Goal: Obtain resource: Obtain resource

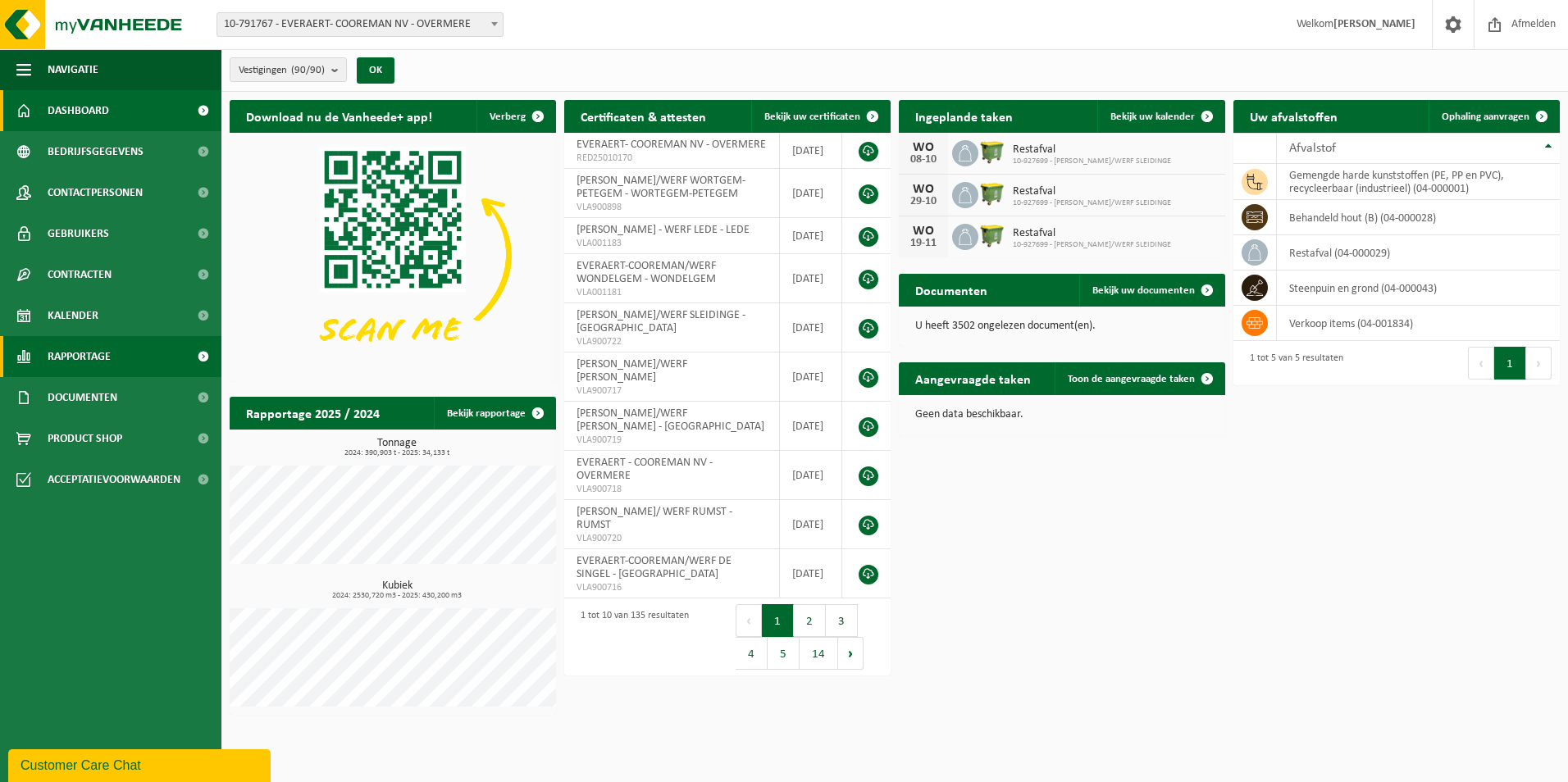
click at [88, 354] on span "Rapportage" at bounding box center [78, 357] width 63 height 41
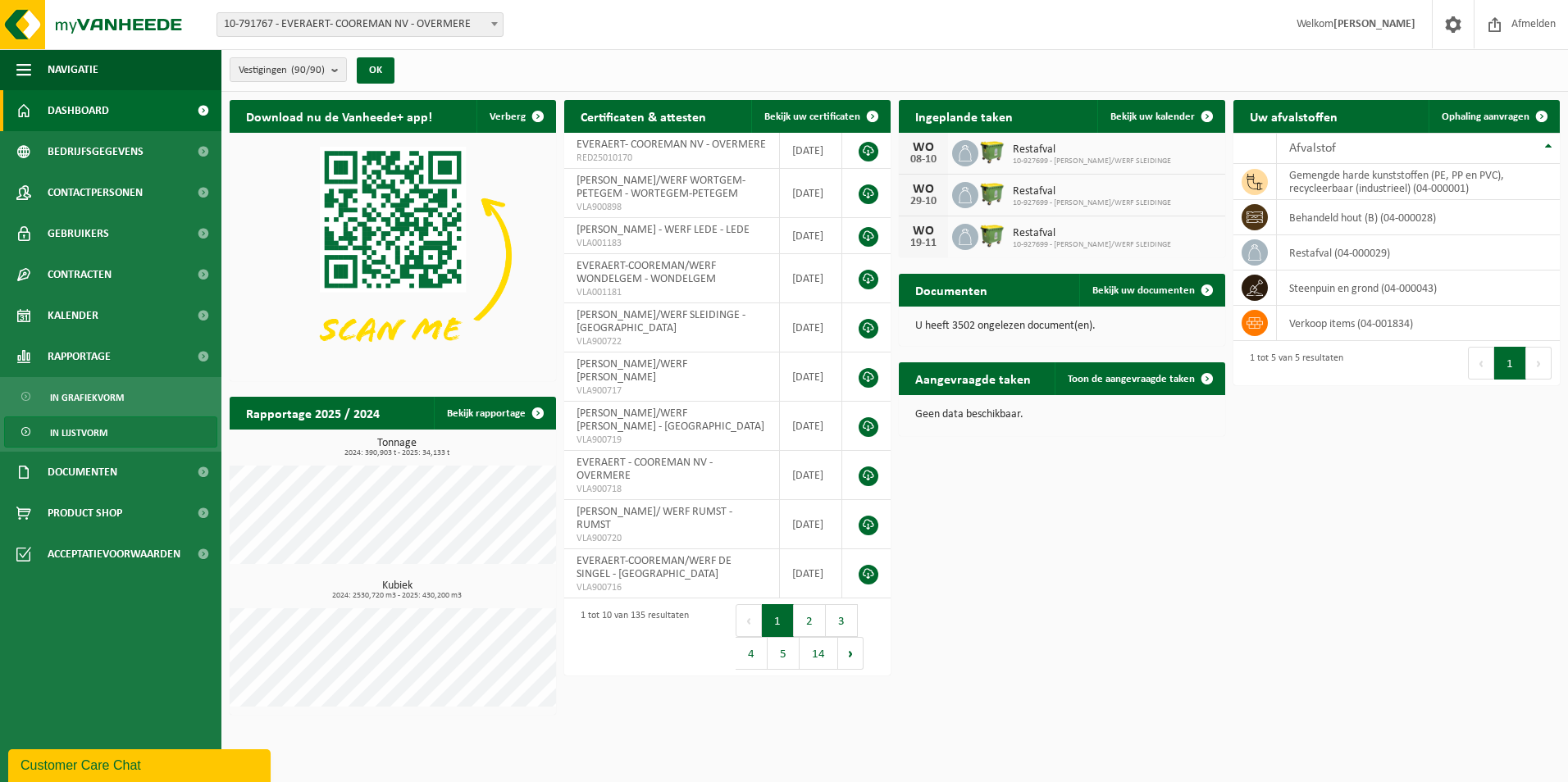
click at [83, 432] on span "In lijstvorm" at bounding box center [78, 433] width 58 height 31
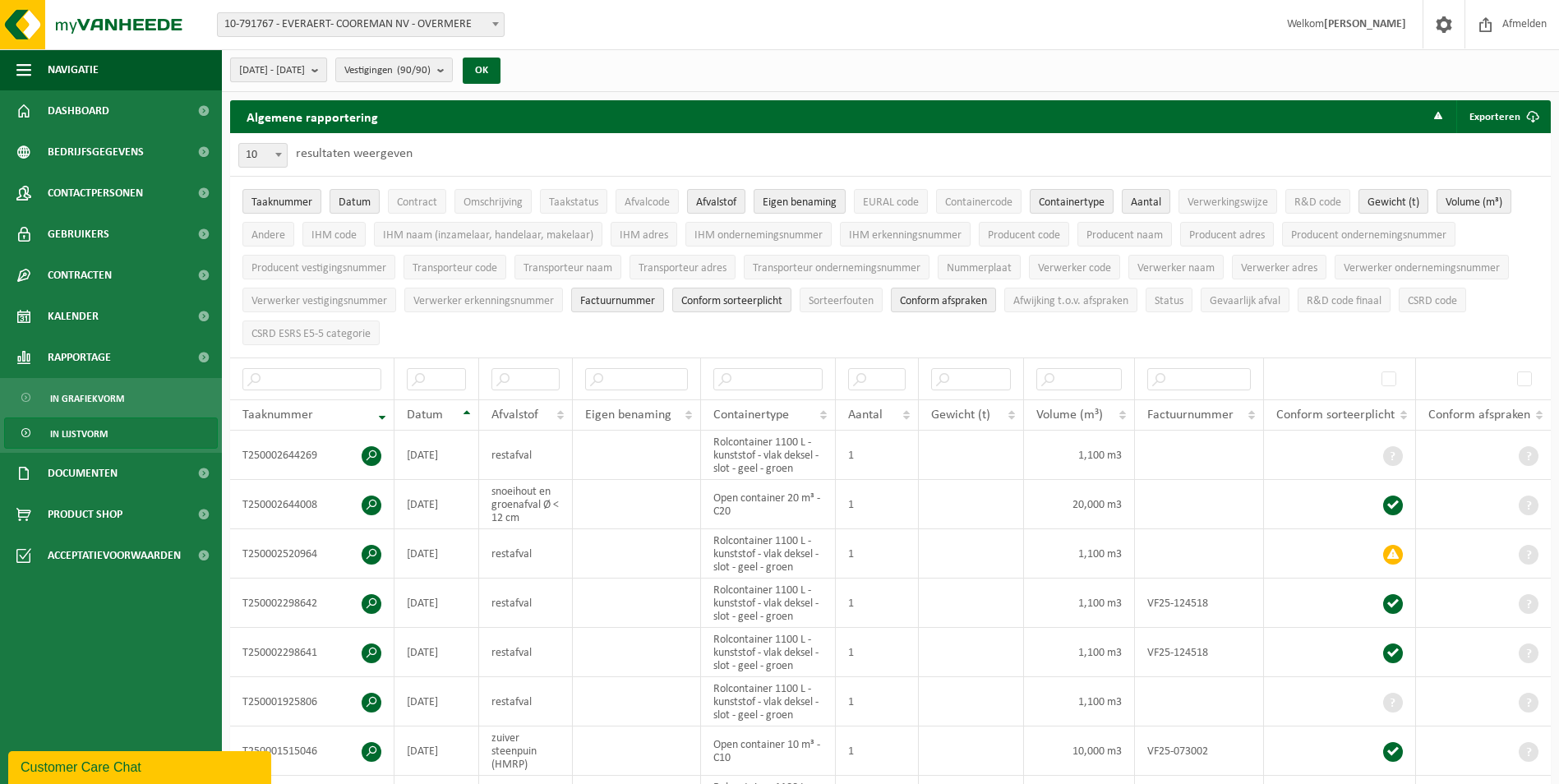
click at [326, 68] on b "submit" at bounding box center [318, 70] width 15 height 23
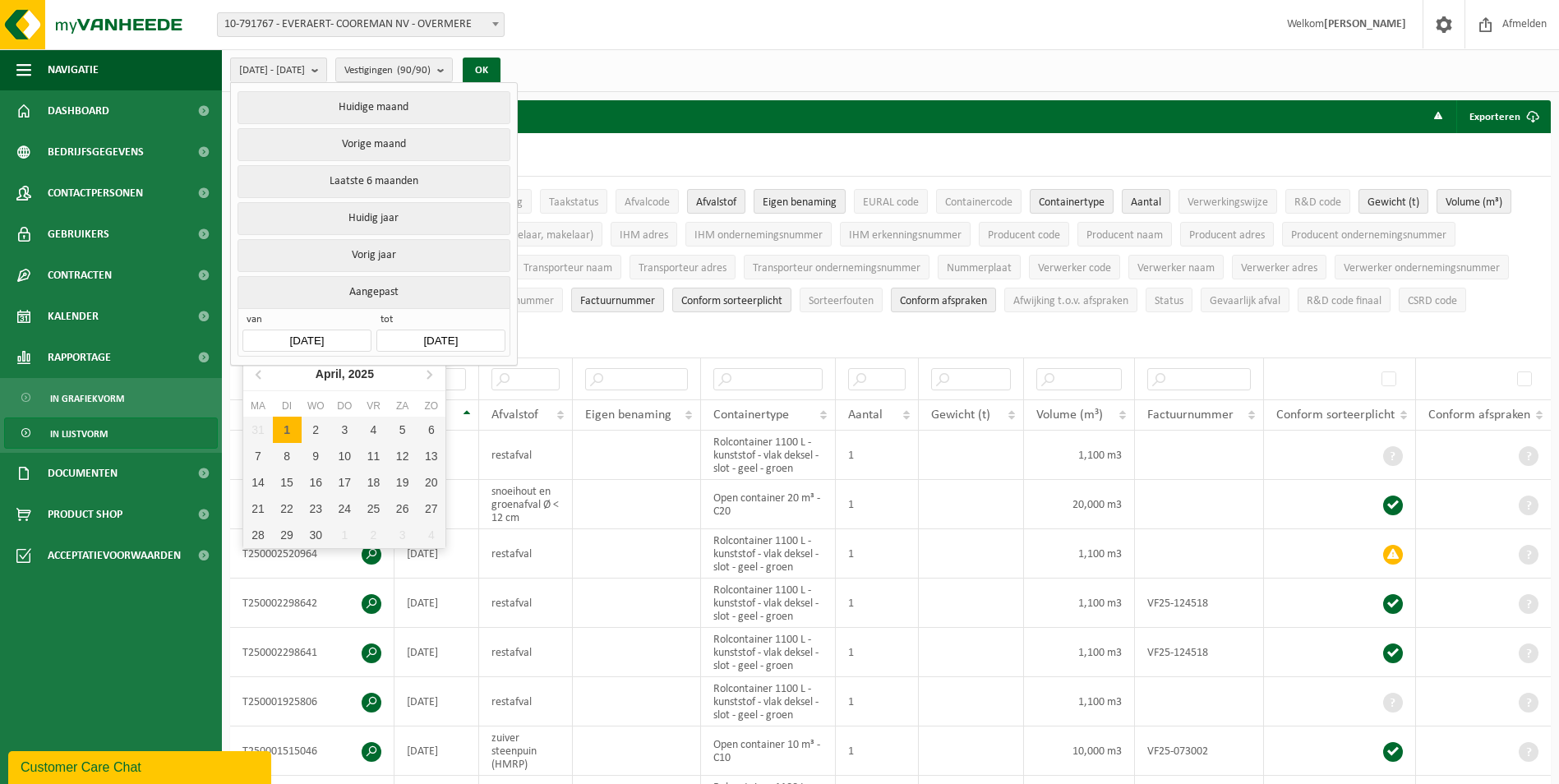
click at [317, 331] on input "2025-04-01" at bounding box center [306, 341] width 129 height 22
click at [255, 373] on icon at bounding box center [260, 373] width 26 height 26
click at [317, 430] on div "1" at bounding box center [316, 430] width 28 height 26
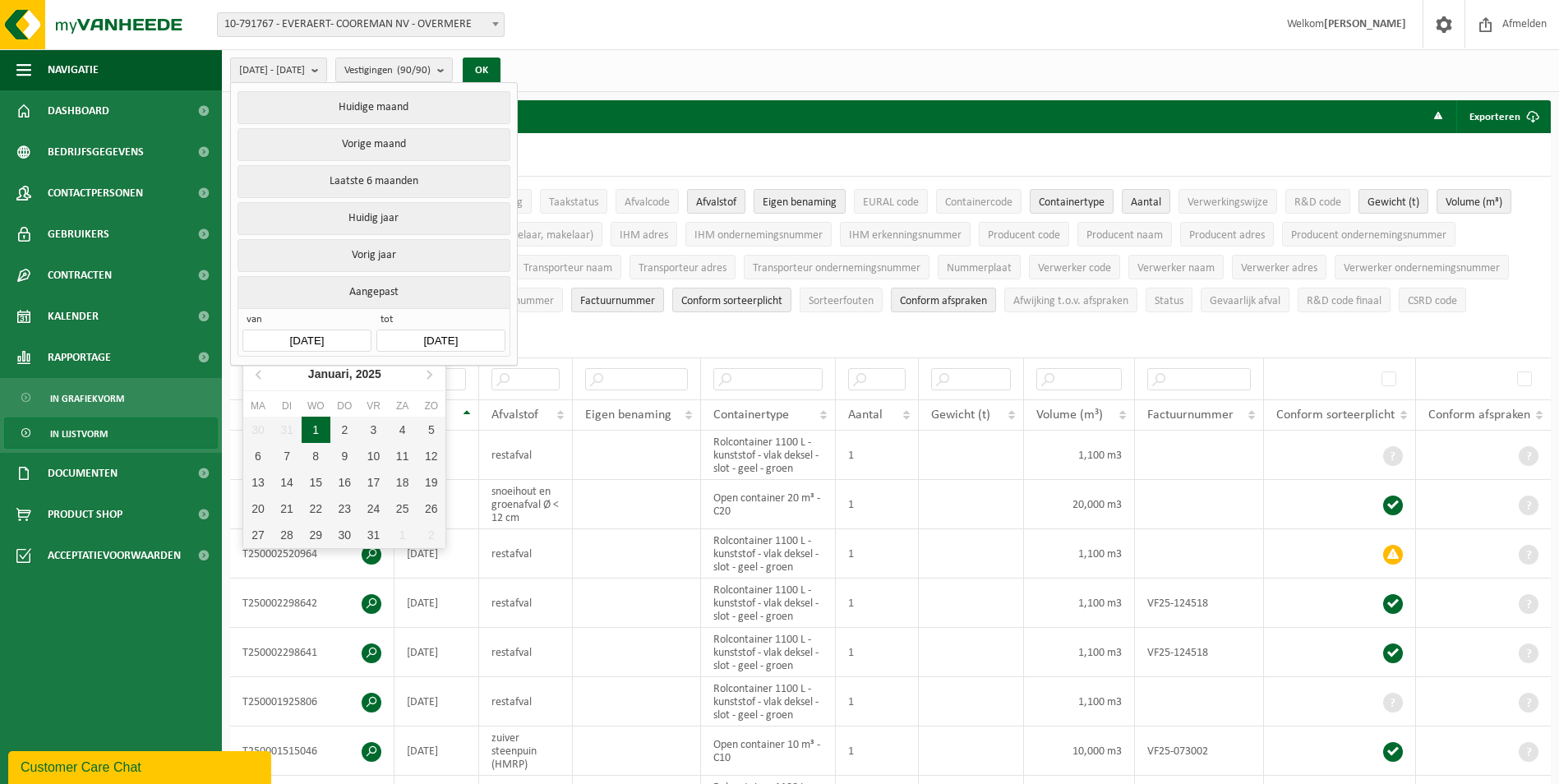
type input "2025-01-01"
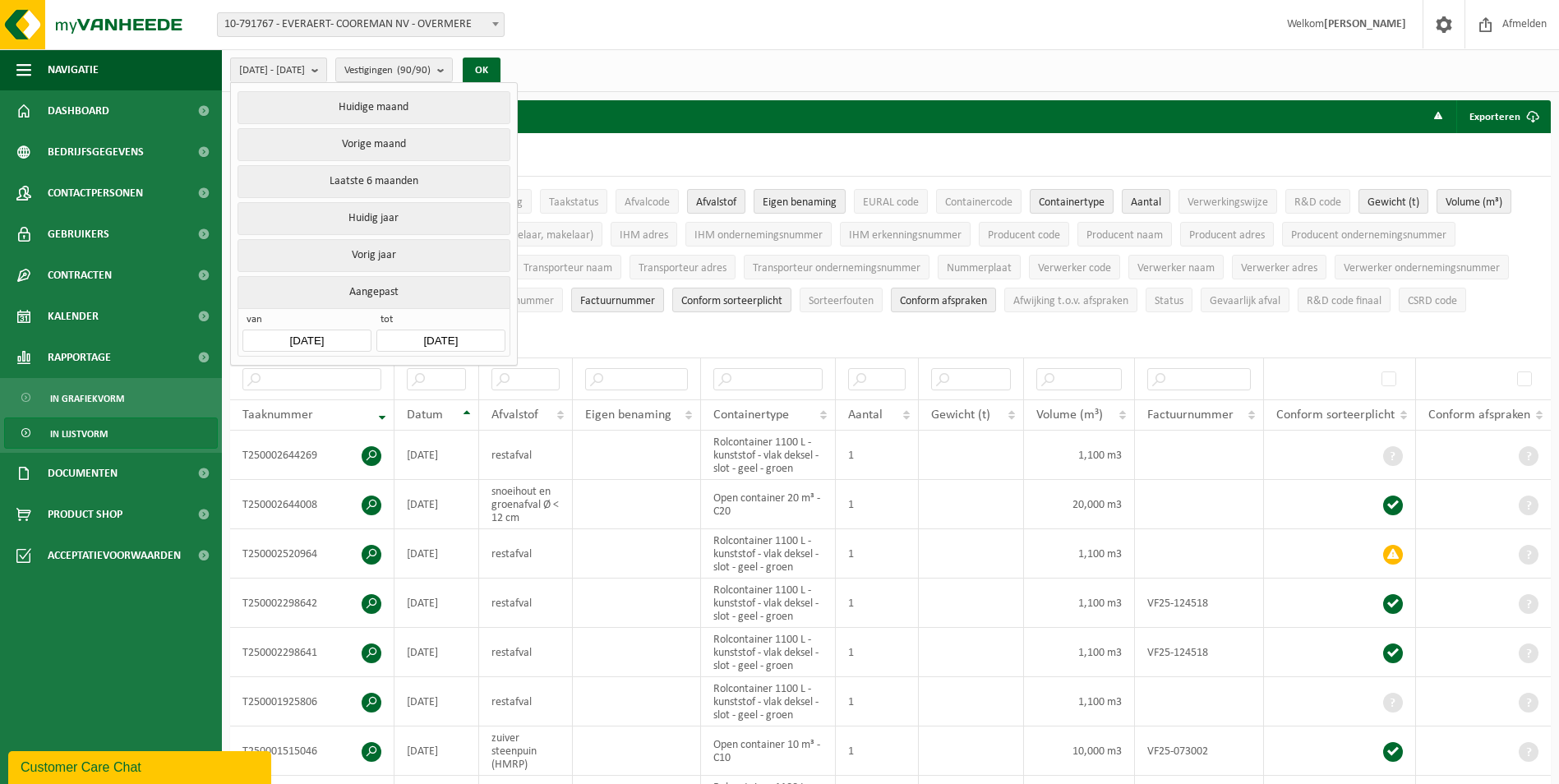
click at [478, 338] on input "2025-09-26" at bounding box center [440, 341] width 129 height 22
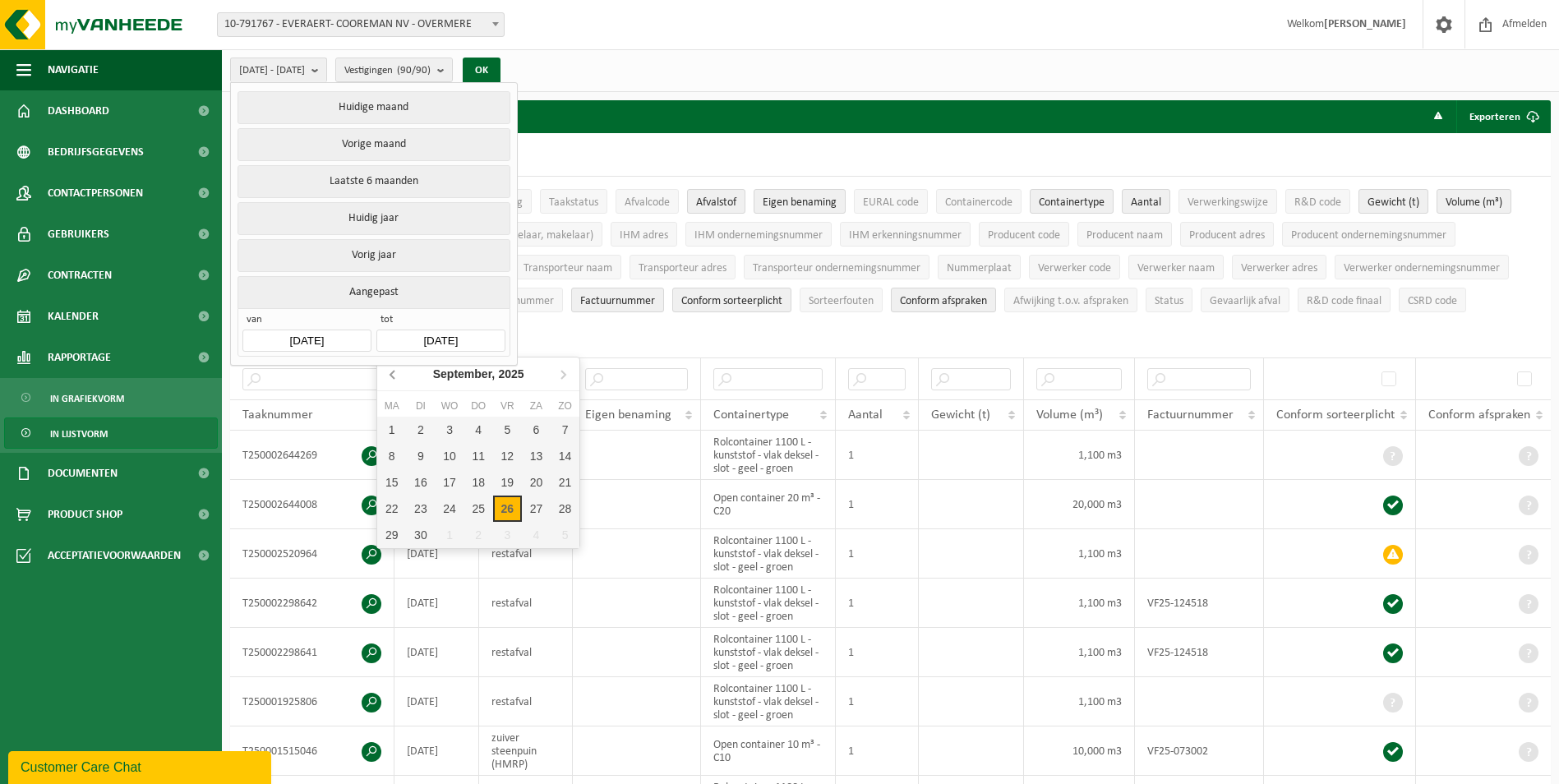
click at [393, 378] on icon at bounding box center [393, 375] width 4 height 9
click at [398, 561] on div "30" at bounding box center [391, 561] width 28 height 26
type input "2025-06-30"
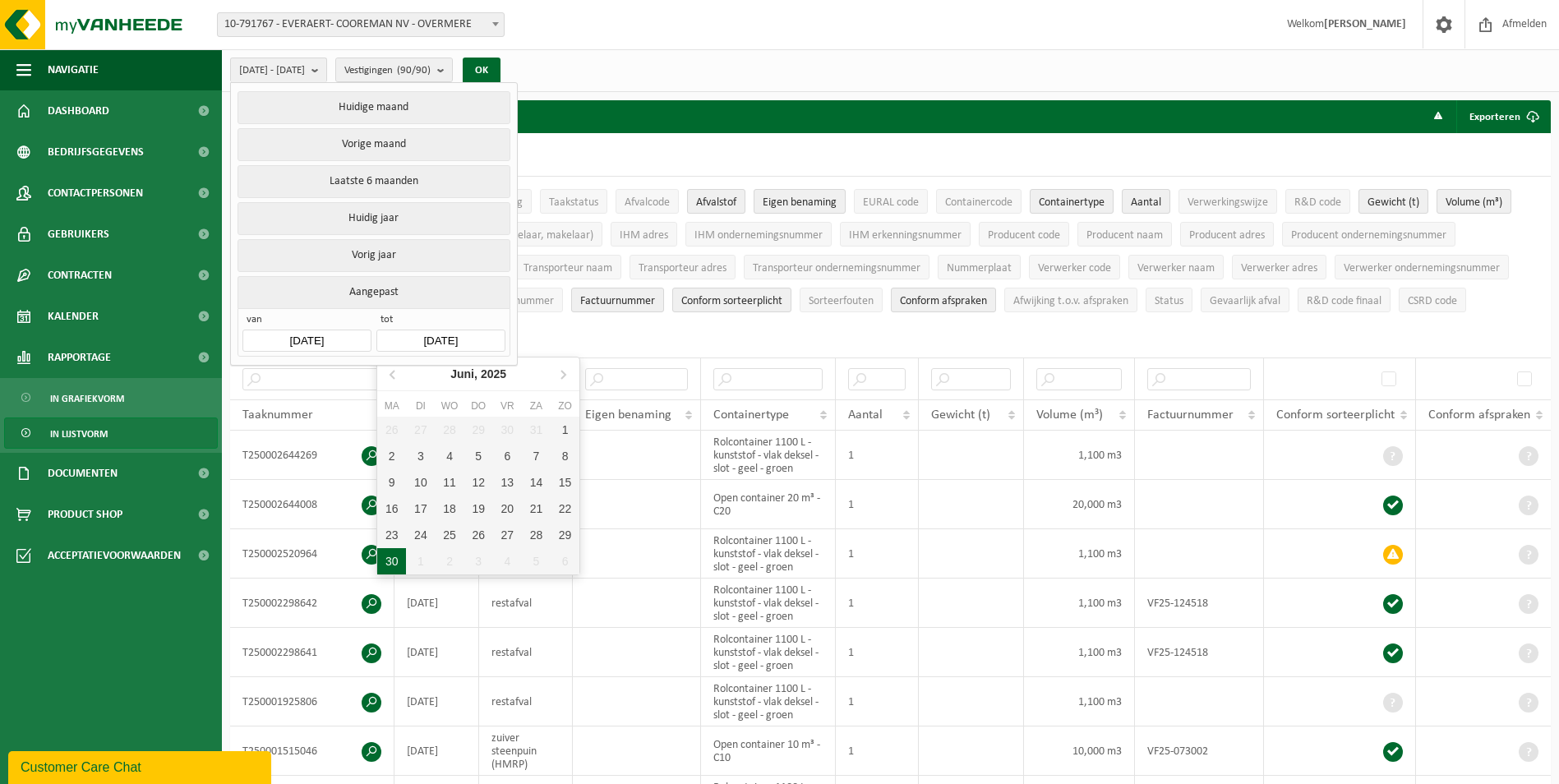
type input "2025-01-01"
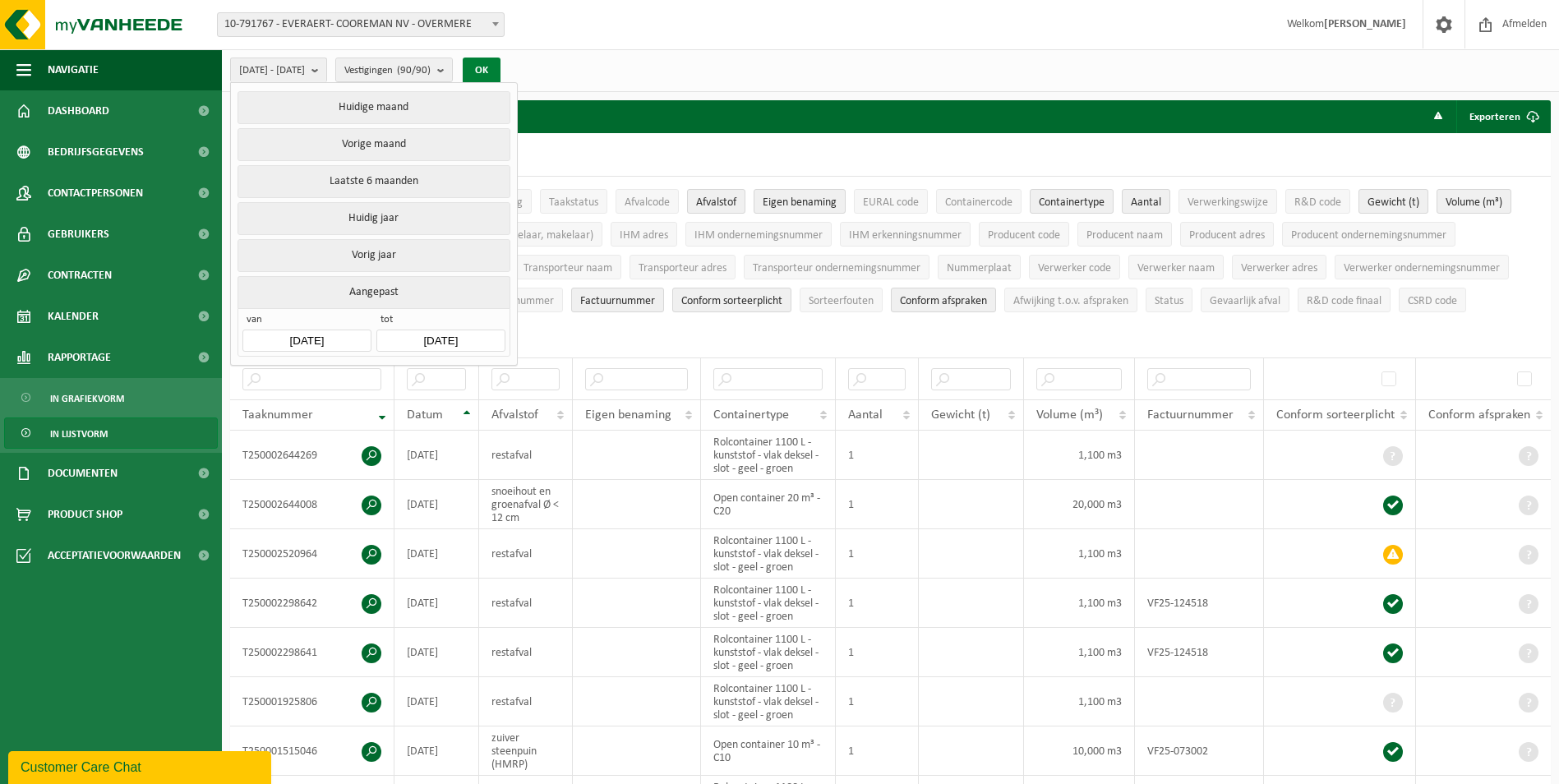
click at [500, 68] on button "OK" at bounding box center [481, 71] width 38 height 26
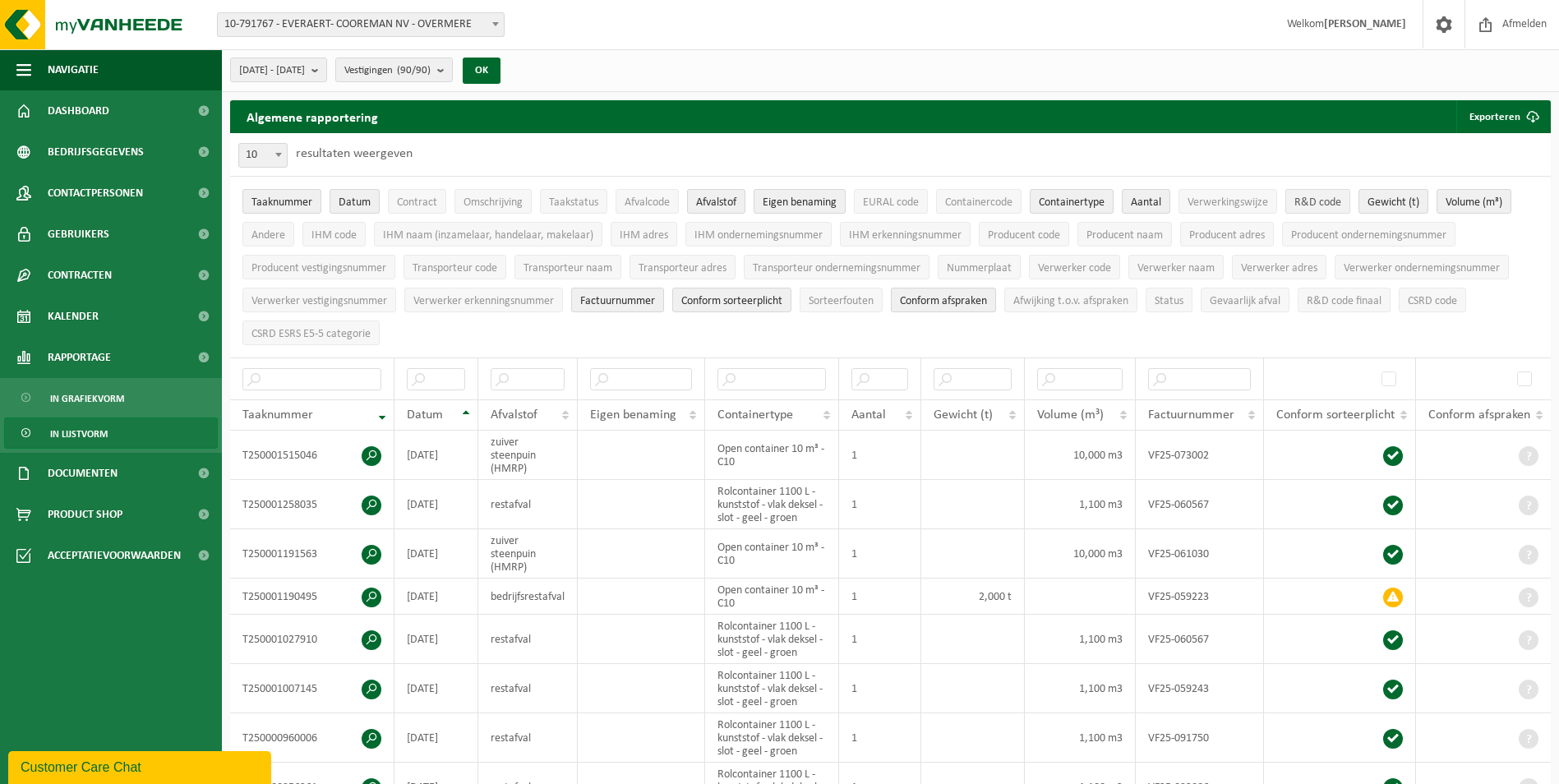
click at [1316, 201] on span "R&D code" at bounding box center [1318, 203] width 47 height 12
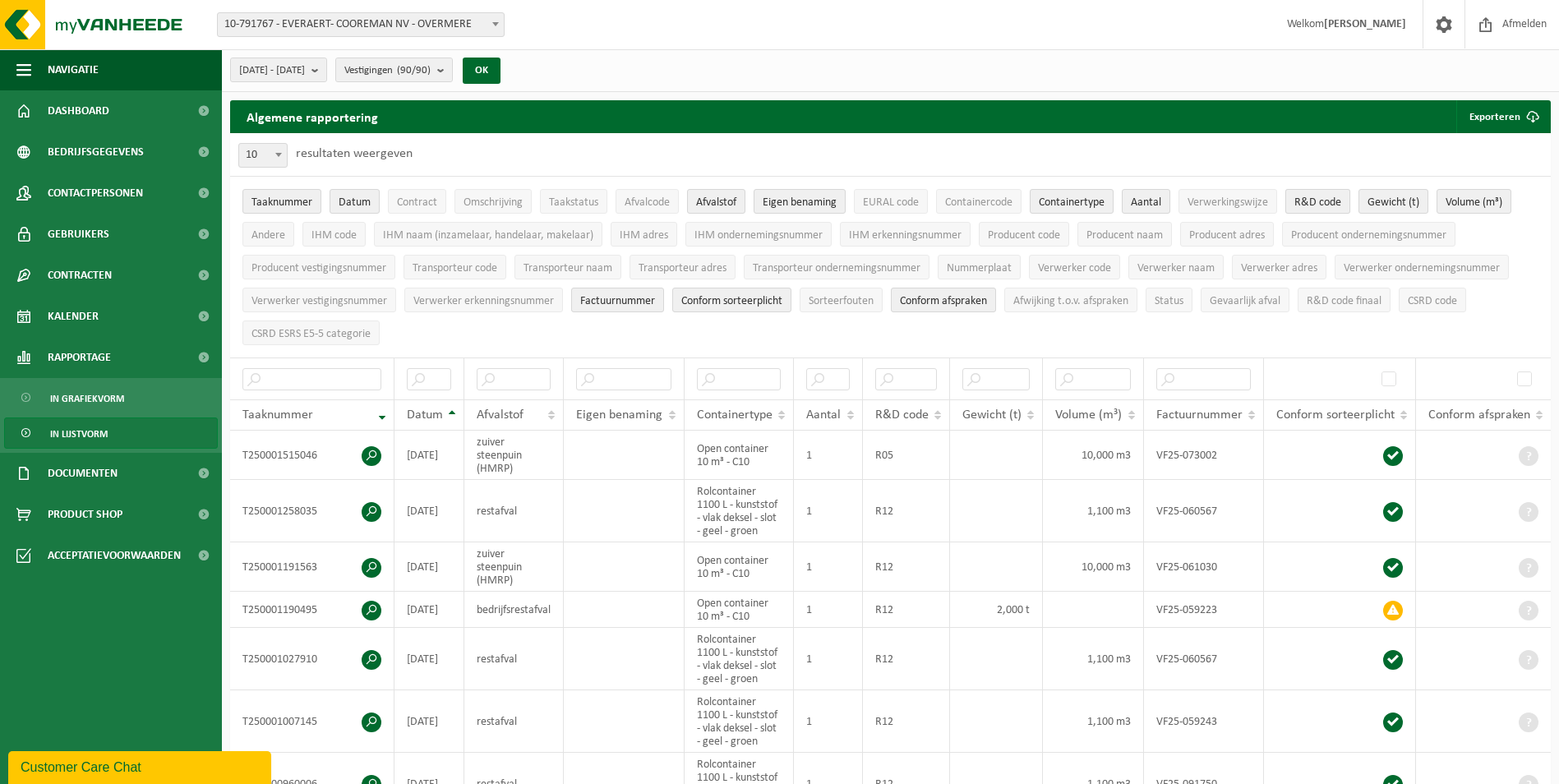
click at [1314, 201] on span "R&D code" at bounding box center [1318, 203] width 47 height 12
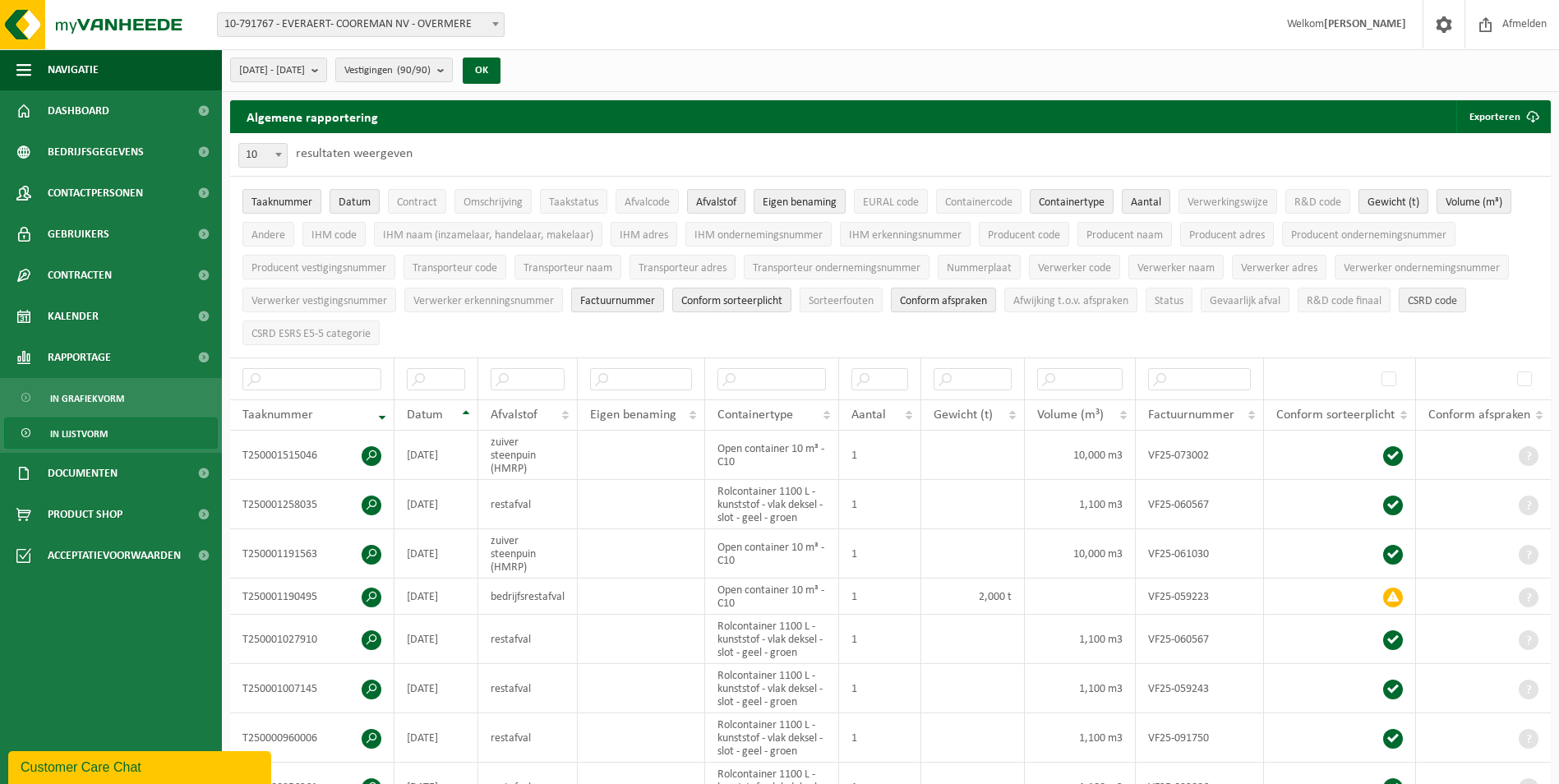
click at [1431, 302] on span "CSRD code" at bounding box center [1432, 301] width 49 height 12
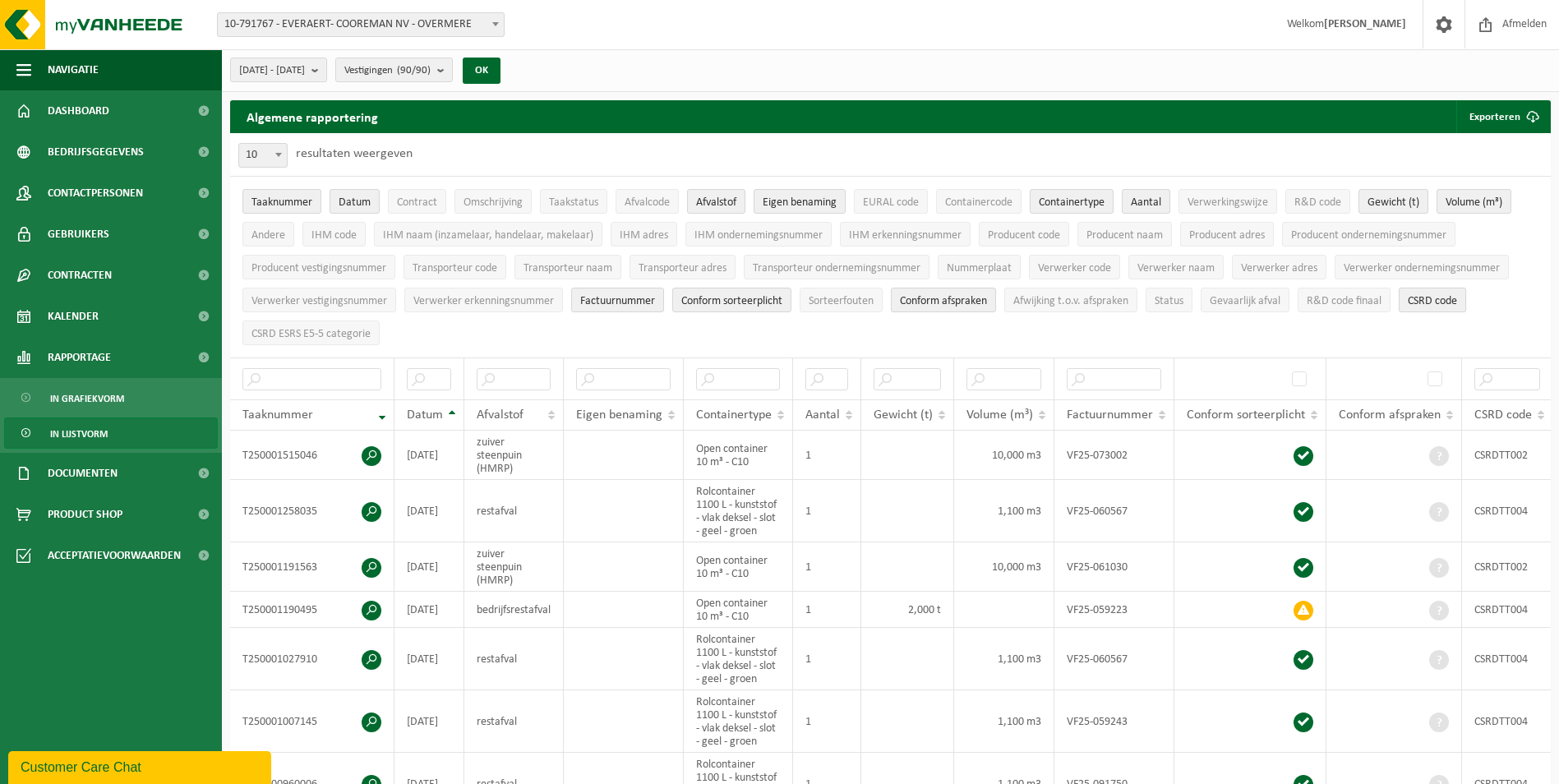
click at [1434, 295] on span "CSRD code" at bounding box center [1432, 301] width 49 height 12
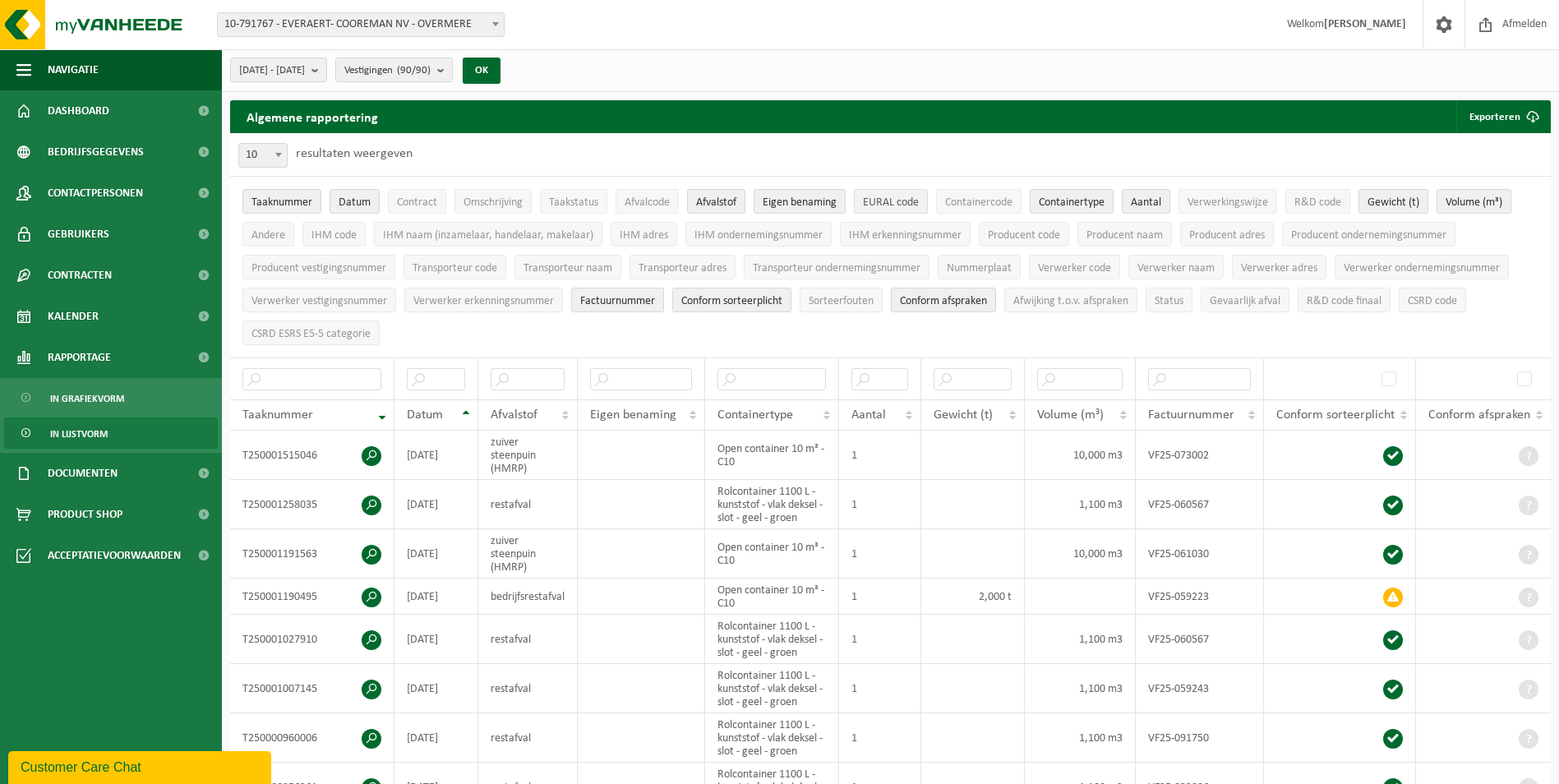
click at [910, 207] on span "EURAL code" at bounding box center [890, 203] width 56 height 12
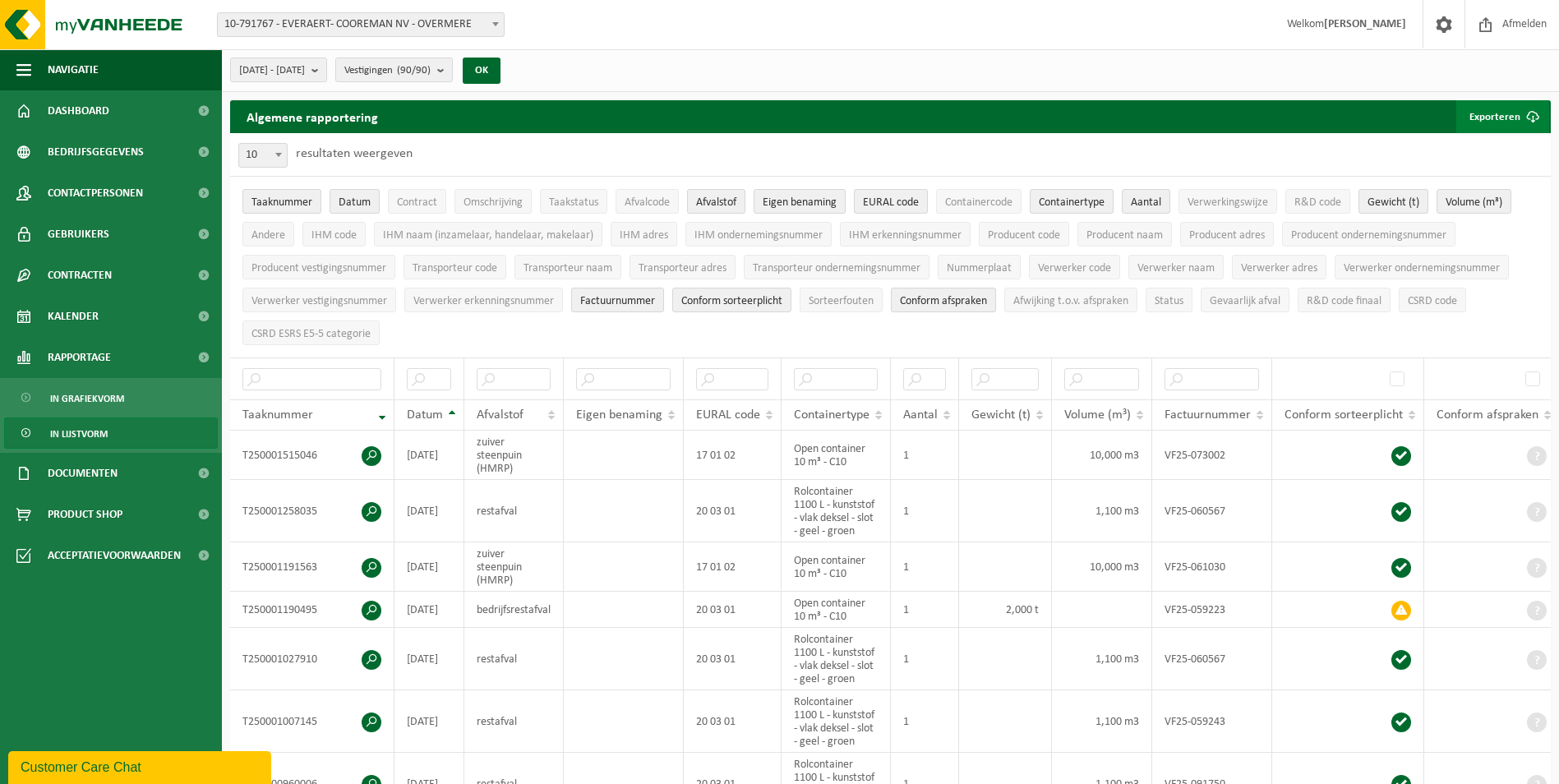
click at [1493, 119] on button "Exporteren" at bounding box center [1503, 116] width 93 height 33
click at [1486, 183] on link "Alle beschikbare kolommen" at bounding box center [1474, 182] width 148 height 33
click at [1474, 148] on link "Enkel mijn selectie" at bounding box center [1474, 149] width 148 height 33
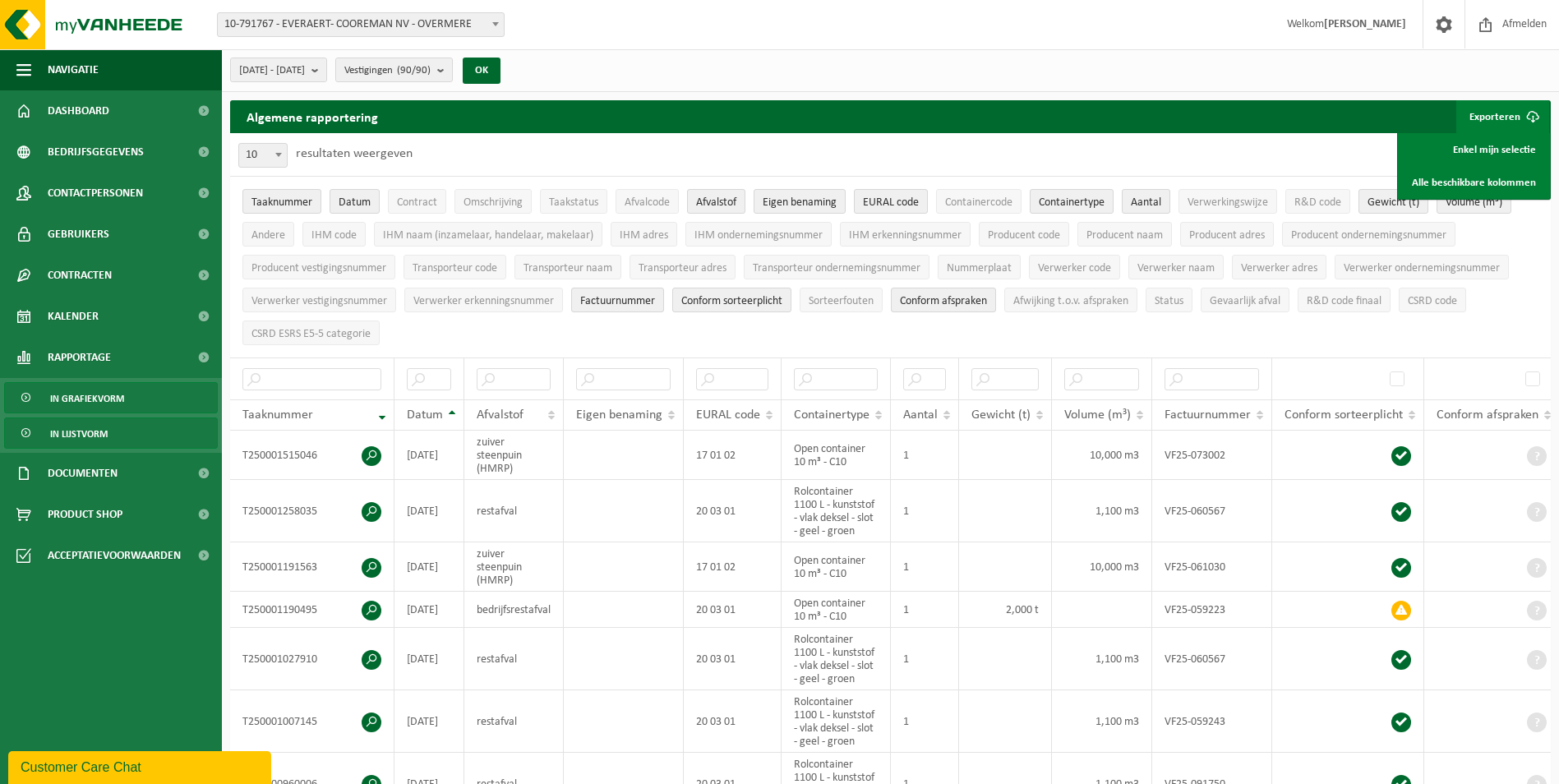
click at [79, 402] on span "In grafiekvorm" at bounding box center [87, 398] width 74 height 31
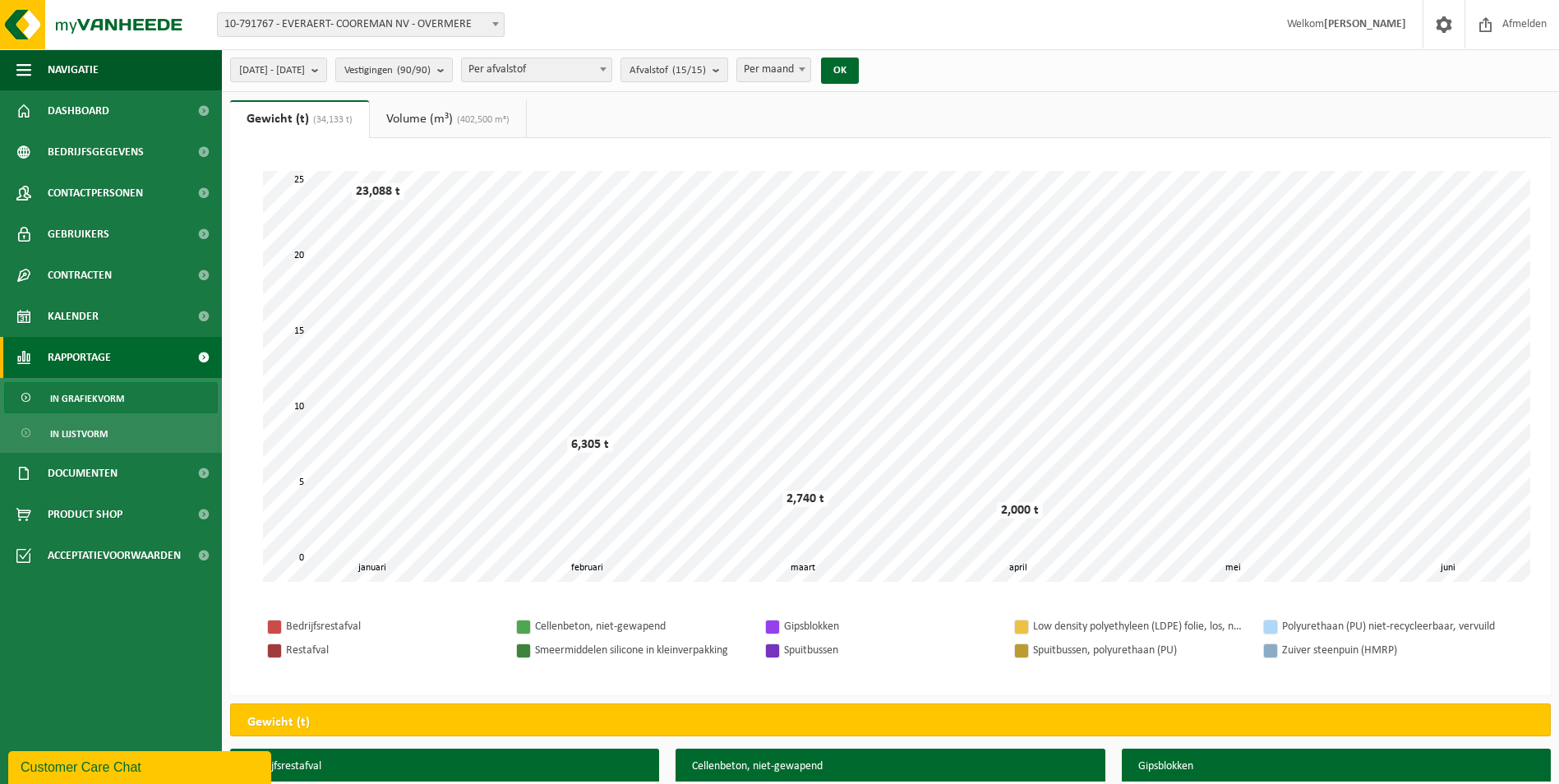
click at [430, 121] on link "Volume (m³) (402,500 m³)" at bounding box center [448, 119] width 156 height 38
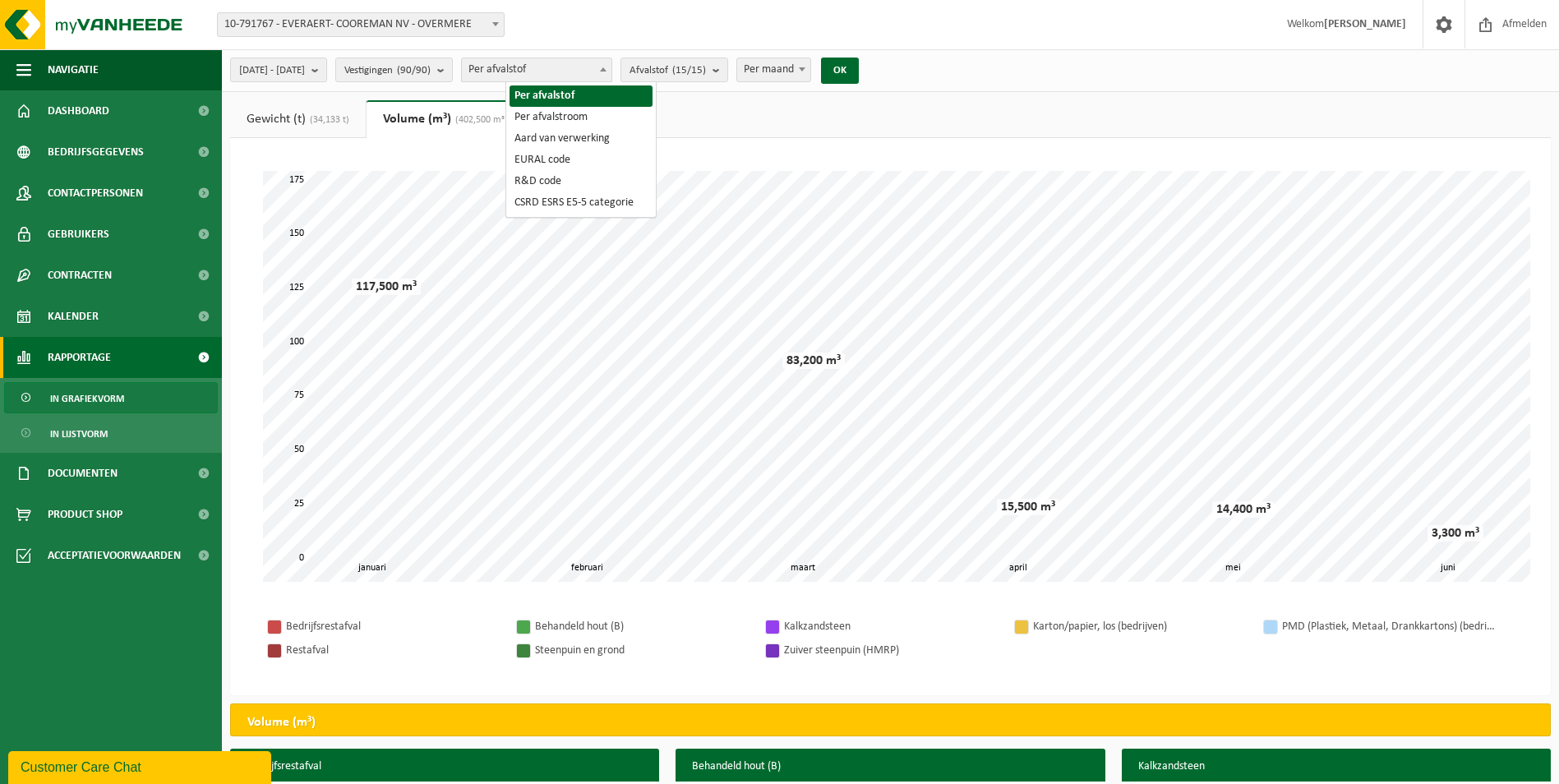
click at [612, 72] on span at bounding box center [603, 69] width 16 height 22
